Goal: Register for event/course

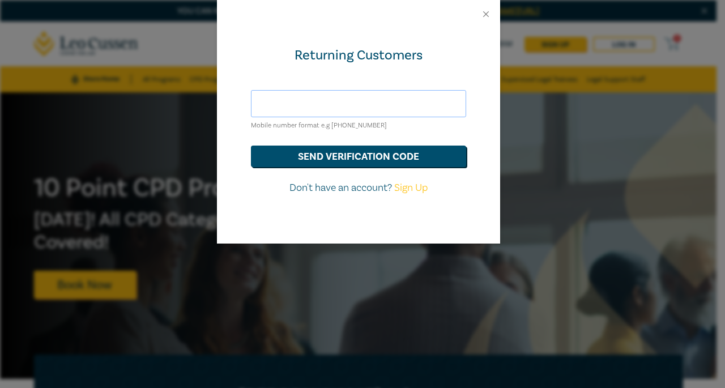
click at [276, 99] on input "text" at bounding box center [358, 103] width 215 height 27
type input "[PERSON_NAME][EMAIL_ADDRESS][DOMAIN_NAME]"
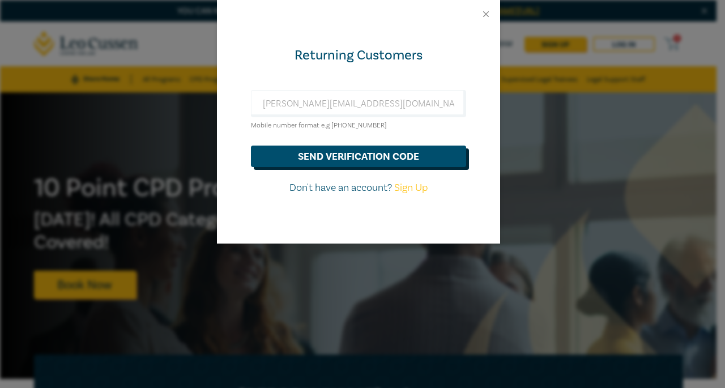
click at [348, 157] on button "send verification code" at bounding box center [358, 157] width 215 height 22
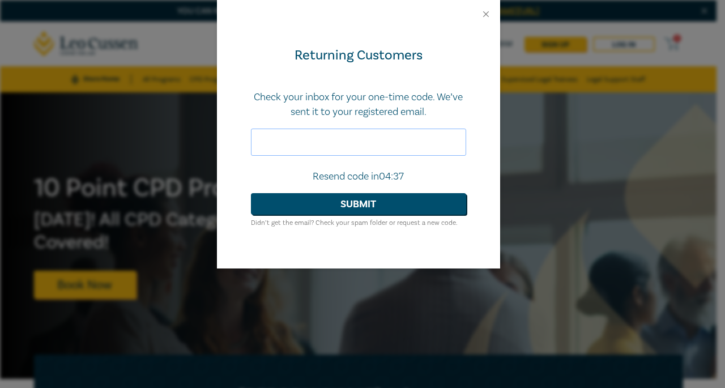
click at [326, 143] on input "text" at bounding box center [358, 142] width 215 height 27
type input "847329"
click at [251, 193] on button "Submit" at bounding box center [358, 204] width 215 height 22
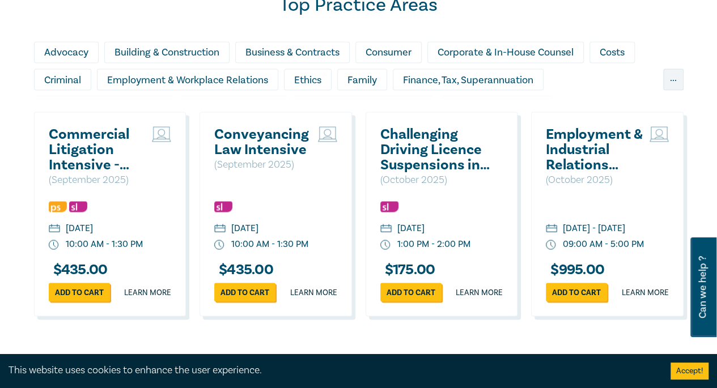
scroll to position [1020, 0]
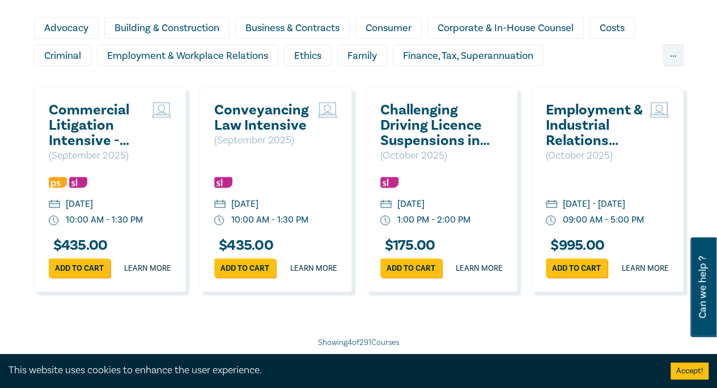
click at [274, 120] on h2 "Conveyancing Law Intensive" at bounding box center [263, 117] width 98 height 31
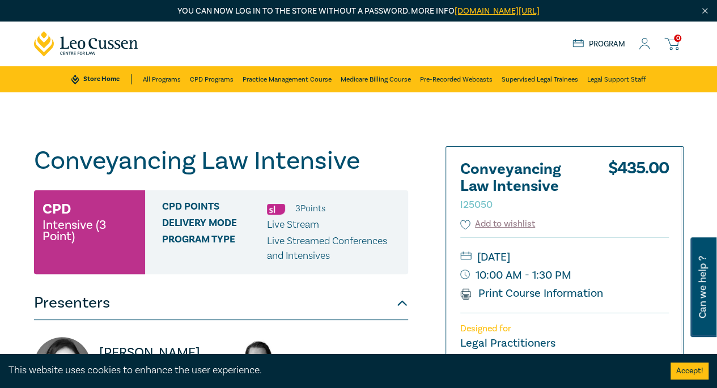
click at [643, 45] on icon at bounding box center [643, 44] width 11 height 12
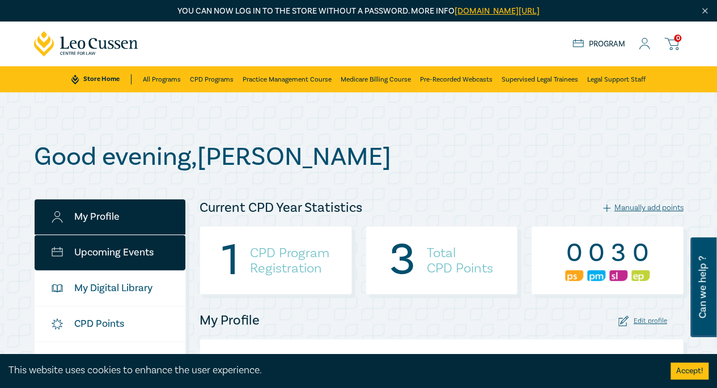
click at [109, 257] on link "Upcoming Events" at bounding box center [110, 252] width 151 height 35
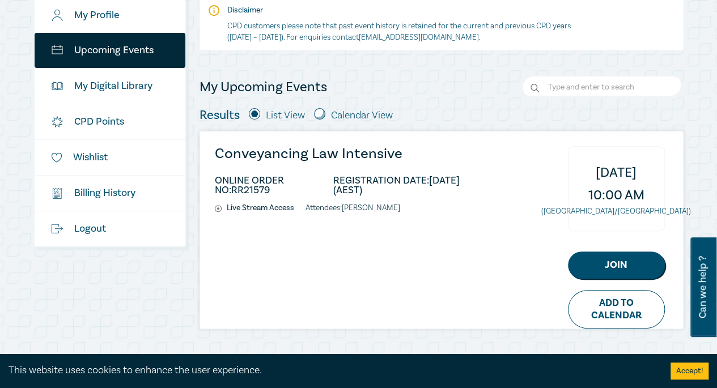
scroll to position [170, 0]
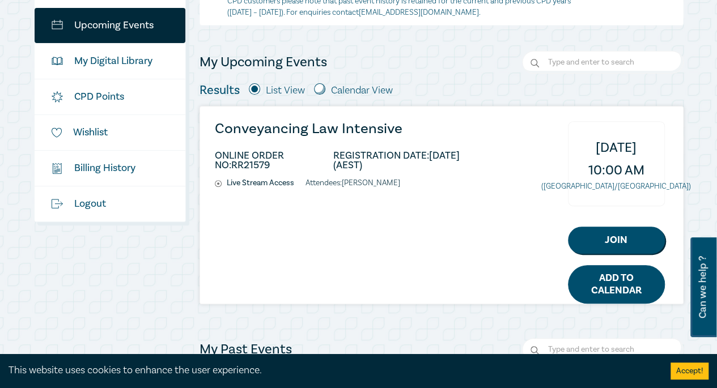
click at [627, 276] on link "Add to Calendar" at bounding box center [616, 284] width 97 height 39
